Goal: Task Accomplishment & Management: Use online tool/utility

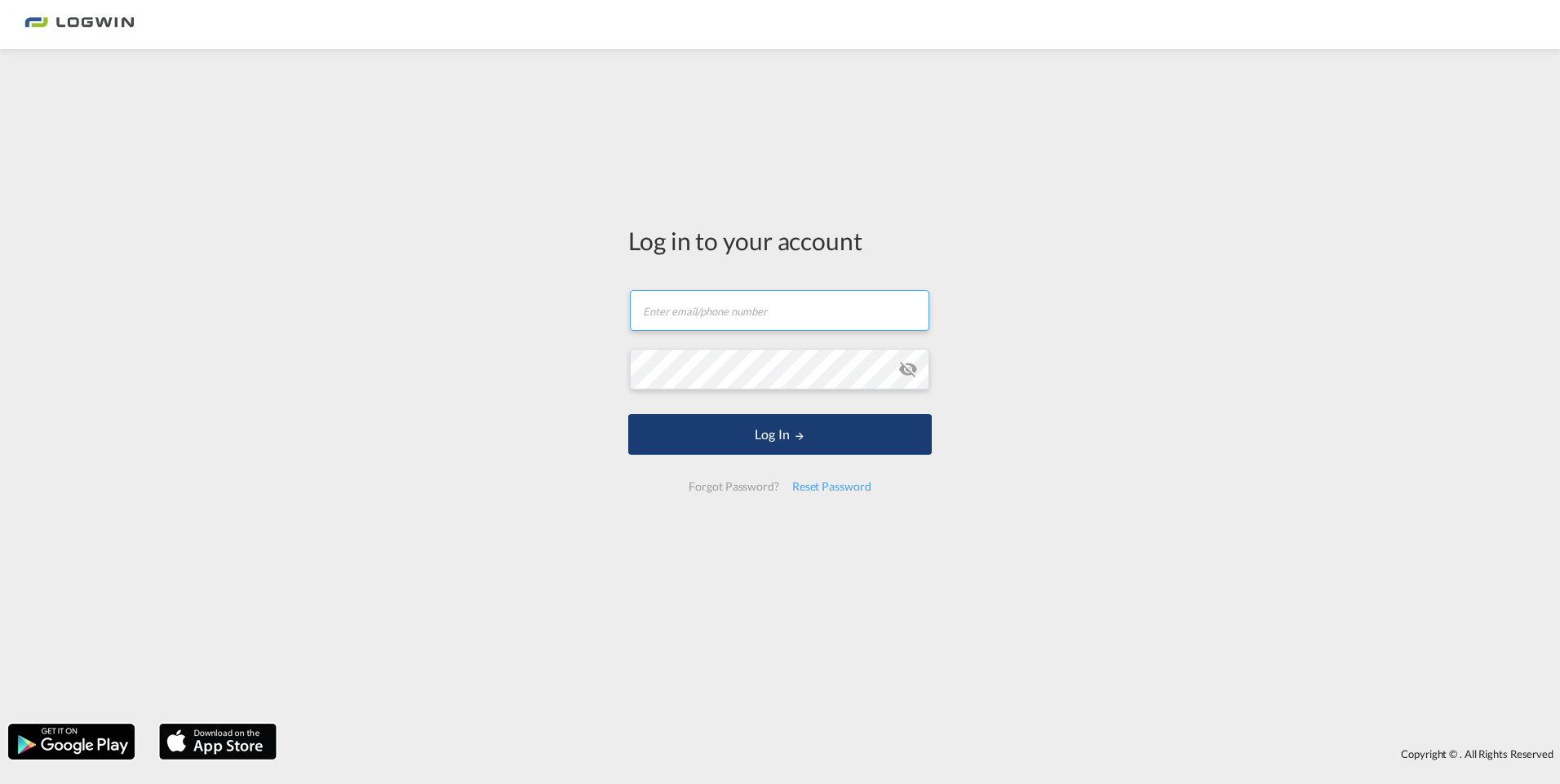
type input "[PERSON_NAME][EMAIL_ADDRESS][PERSON_NAME][DOMAIN_NAME]"
click at [790, 440] on button "Log In" at bounding box center [780, 434] width 303 height 41
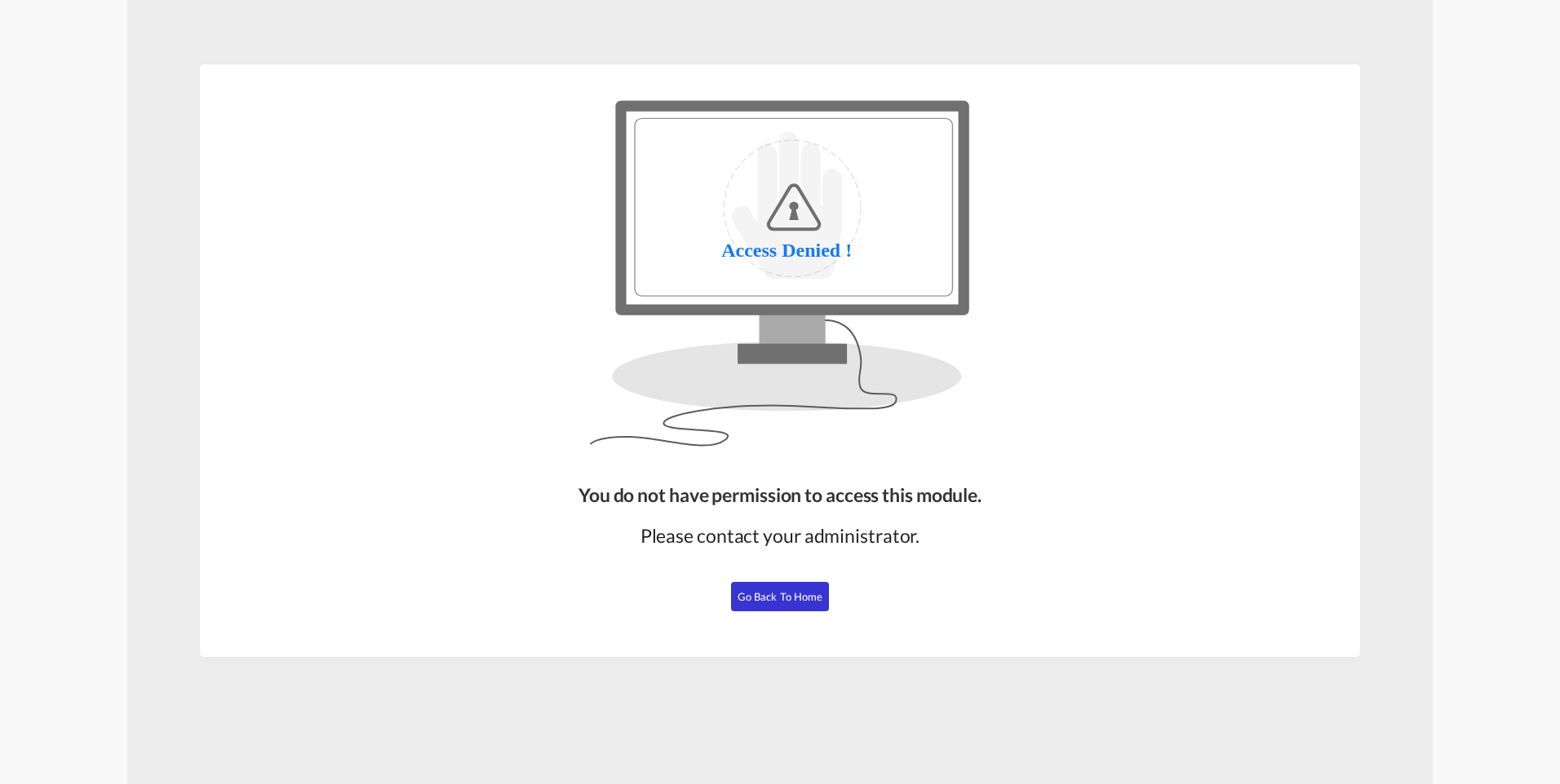
click at [767, 595] on span "Go Back to Home" at bounding box center [780, 597] width 86 height 14
